Goal: Task Accomplishment & Management: Manage account settings

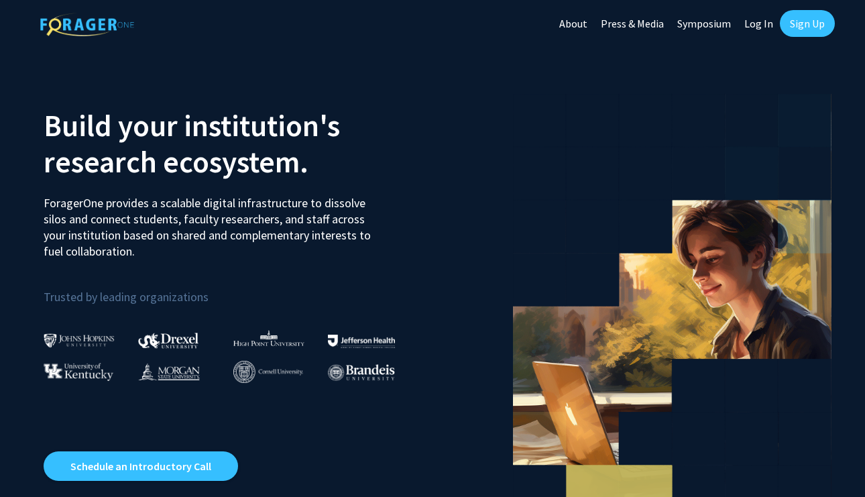
click at [753, 27] on link "Log In" at bounding box center [758, 23] width 42 height 47
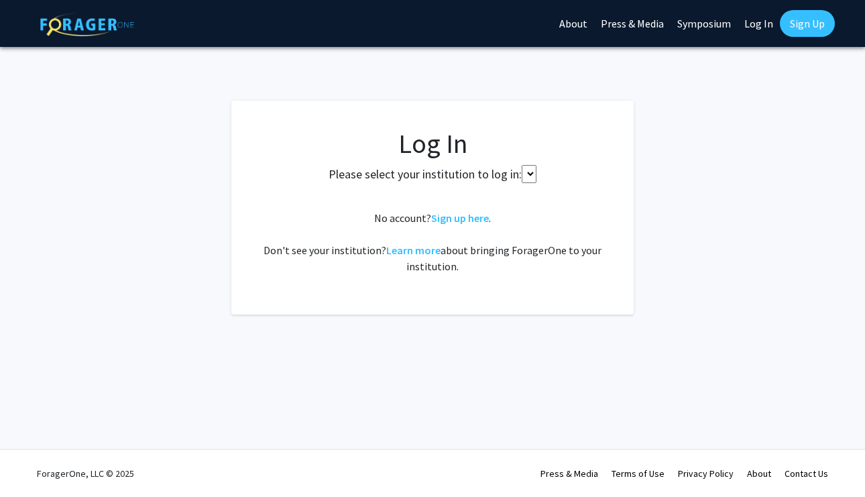
select select
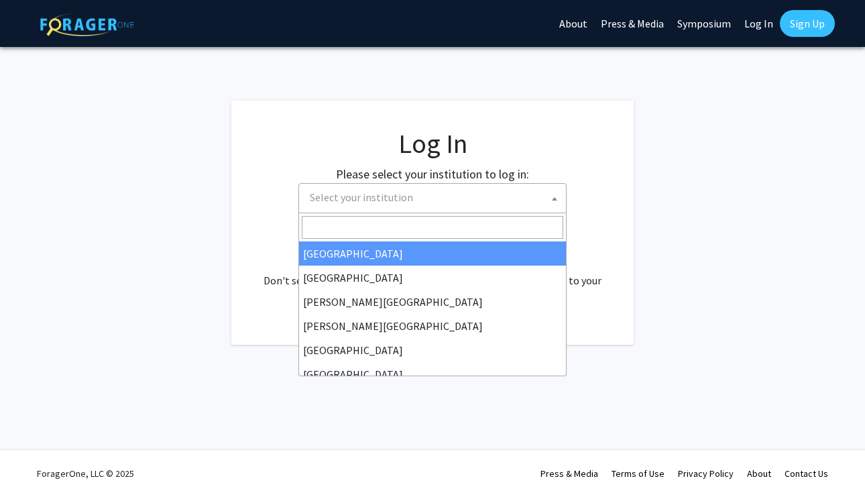
click at [377, 196] on span "Select your institution" at bounding box center [361, 196] width 103 height 13
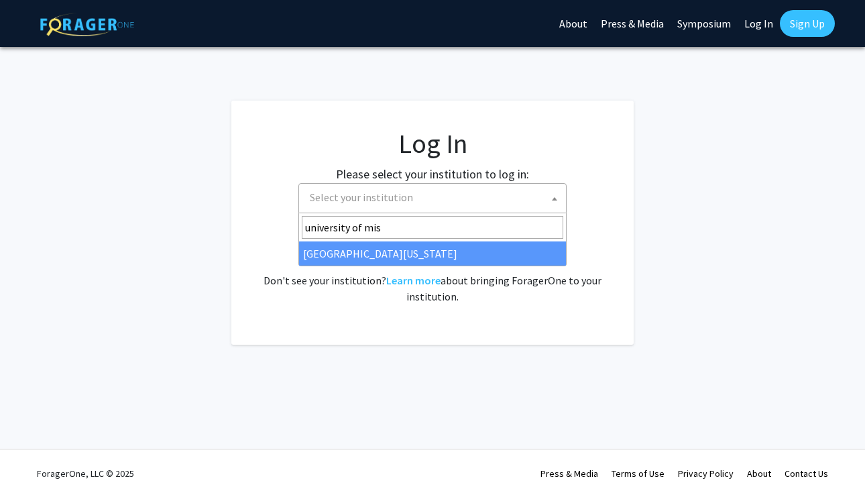
type input "university of mis"
select select "33"
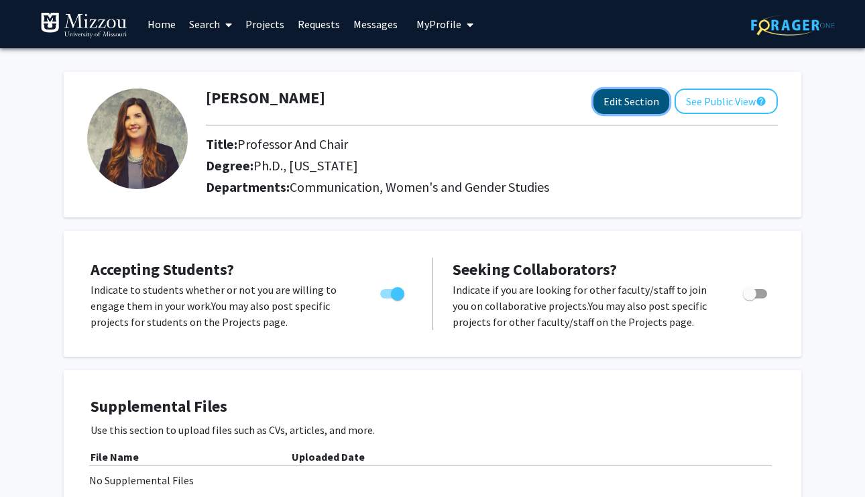
click at [605, 106] on button "Edit Section" at bounding box center [631, 101] width 76 height 25
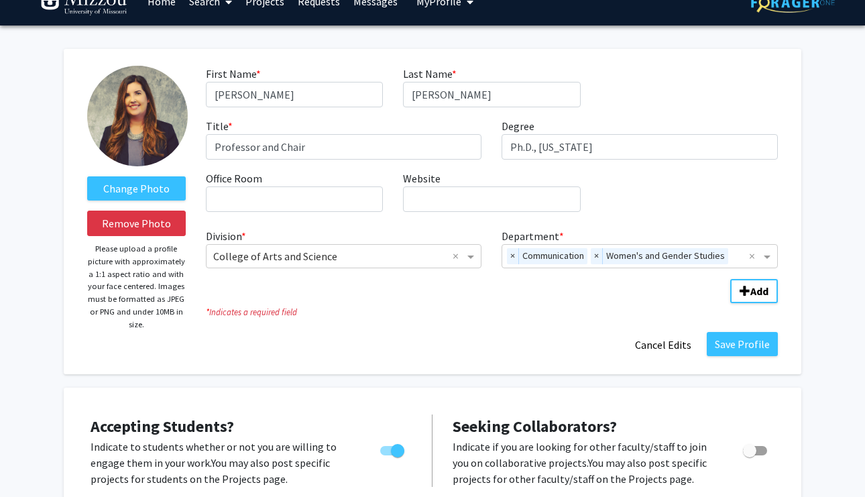
scroll to position [24, 0]
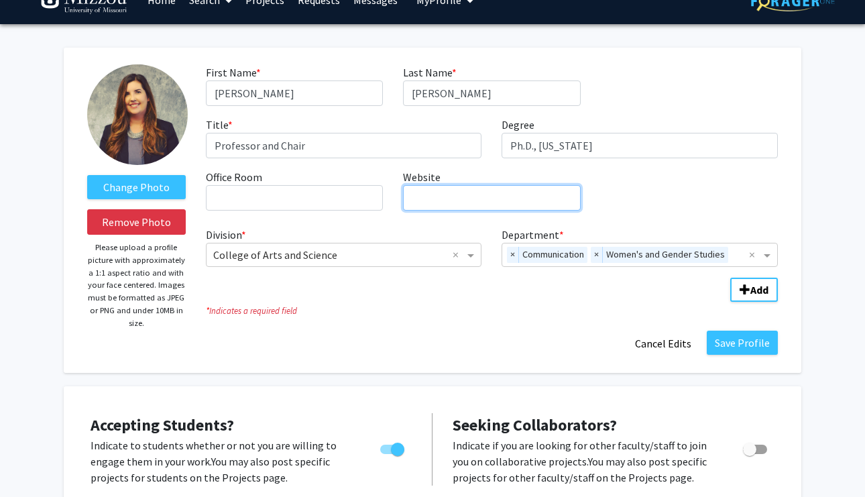
click at [428, 196] on input "Website required" at bounding box center [491, 197] width 177 height 25
paste input "https://communication.missouri.edu/people/behm-morawitz"
type input "https://communication.missouri.edu/people/behm-morawitz"
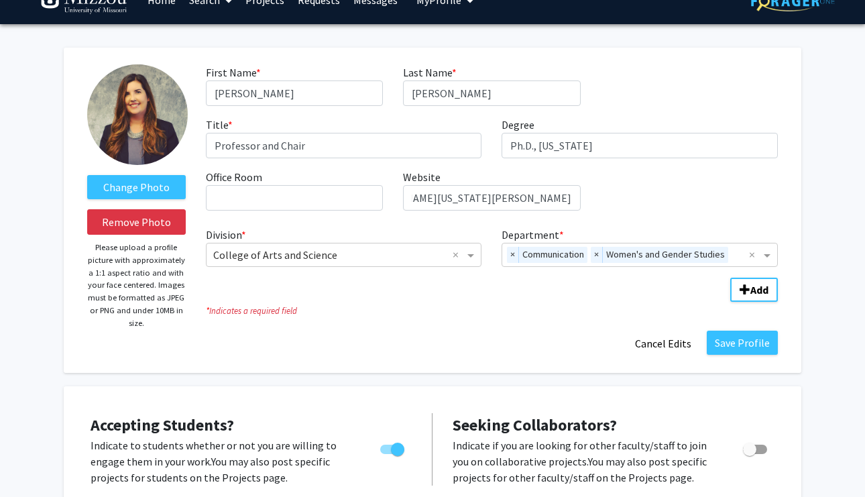
scroll to position [0, 0]
click at [488, 328] on fg-title-edit "First Name * required Elizabeth Last Name * required Behm-Morawitz Title * requ…" at bounding box center [492, 210] width 572 height 292
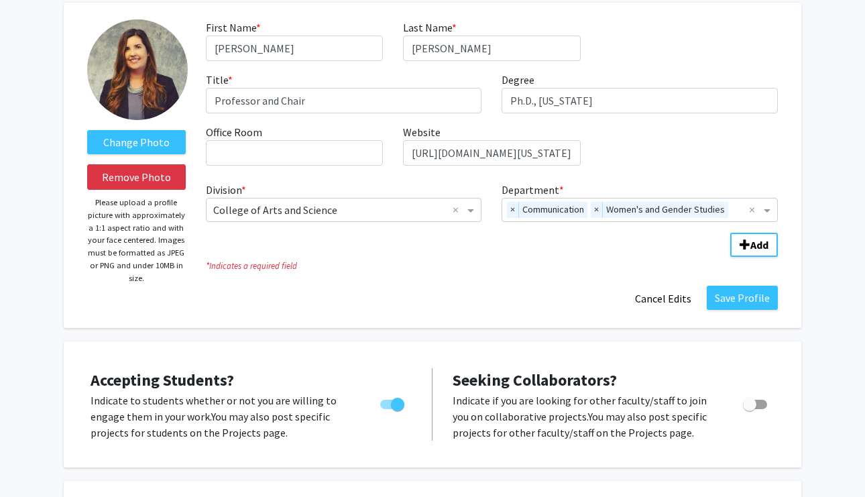
scroll to position [70, 0]
click at [734, 296] on button "Save Profile" at bounding box center [741, 297] width 71 height 24
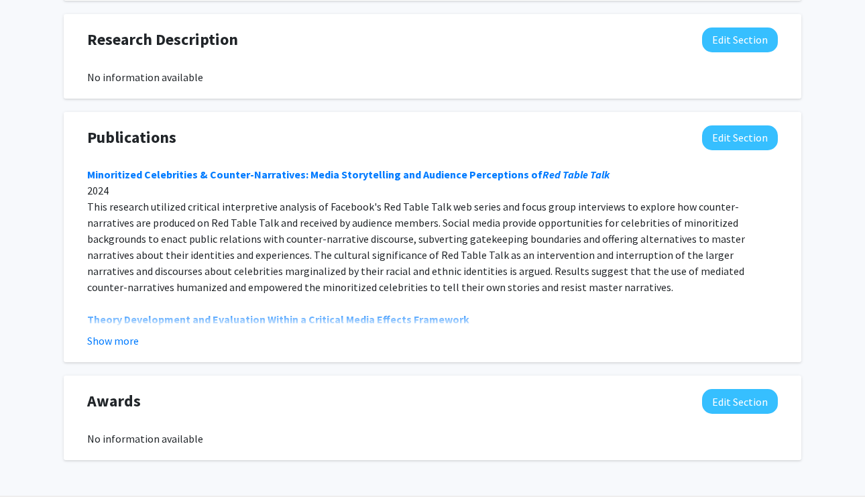
scroll to position [895, 0]
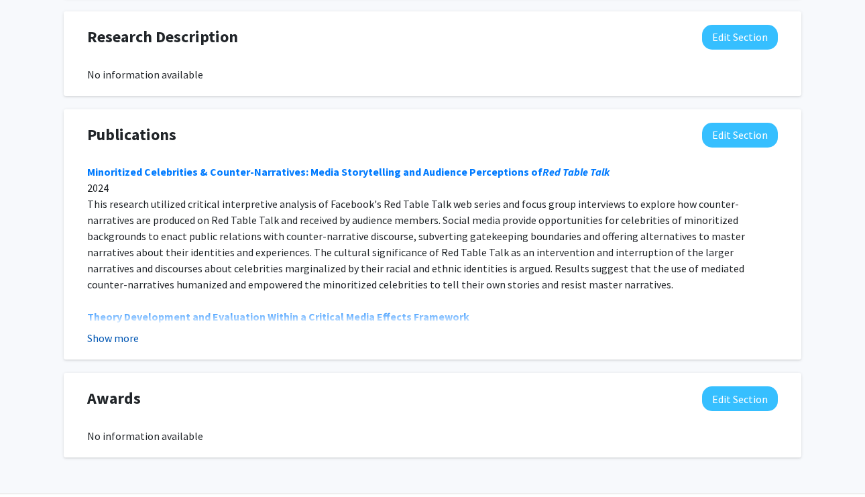
click at [107, 334] on button "Show more" at bounding box center [113, 338] width 52 height 16
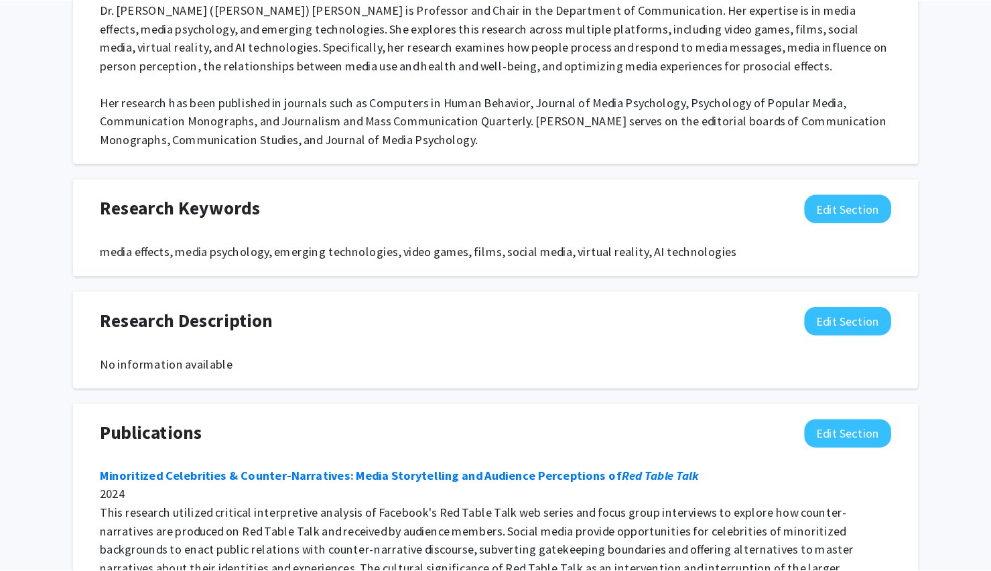
scroll to position [650, 0]
